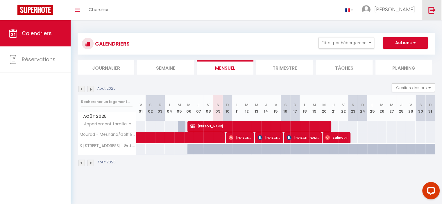
click at [431, 10] on img at bounding box center [432, 9] width 7 height 7
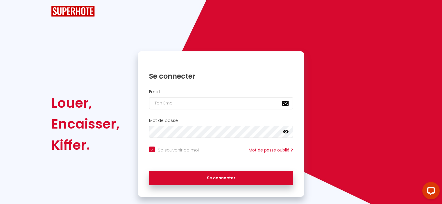
checkbox input "true"
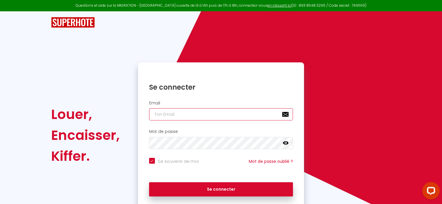
type input "[EMAIL_ADDRESS][DOMAIN_NAME]"
checkbox input "true"
click at [239, 117] on input "[EMAIL_ADDRESS][DOMAIN_NAME]" at bounding box center [221, 114] width 144 height 12
type input "[EMAIL_ADDRESS][DOMAIN_NAME]"
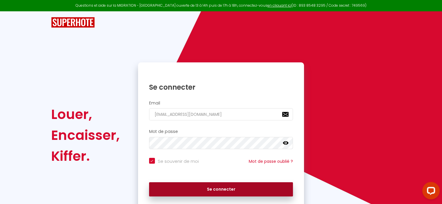
click at [220, 188] on button "Se connecter" at bounding box center [221, 190] width 144 height 15
checkbox input "true"
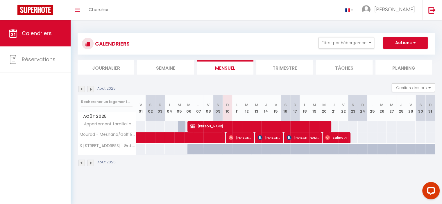
click at [404, 67] on li "Planning" at bounding box center [404, 68] width 57 height 14
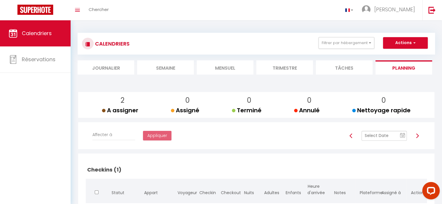
click at [230, 67] on li "Mensuel" at bounding box center [225, 68] width 57 height 14
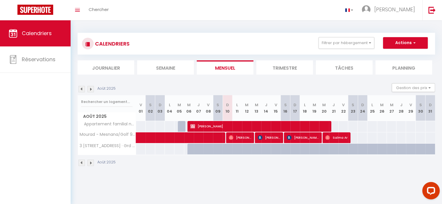
click at [295, 65] on li "Trimestre" at bounding box center [285, 68] width 57 height 14
